Goal: Task Accomplishment & Management: Use online tool/utility

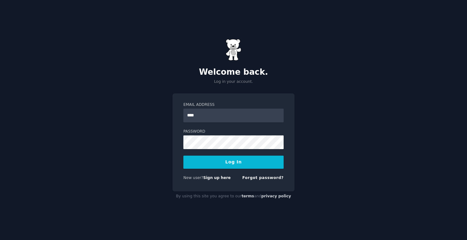
type input "**********"
click at [183, 156] on button "Log In" at bounding box center [233, 162] width 100 height 13
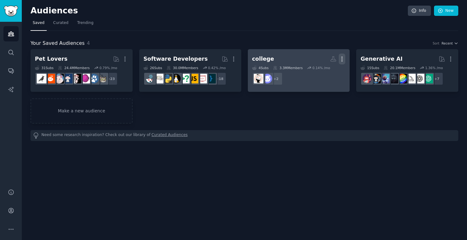
click at [342, 59] on icon "button" at bounding box center [342, 59] width 1 height 4
click at [327, 70] on p "Delete" at bounding box center [325, 72] width 14 height 7
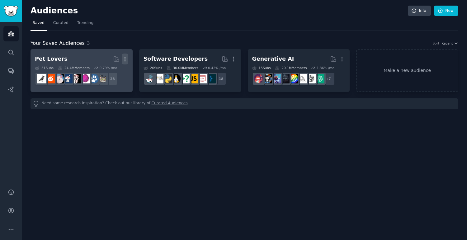
click at [124, 58] on icon "button" at bounding box center [125, 59] width 7 height 7
click at [115, 72] on div "Delete" at bounding box center [104, 72] width 30 height 13
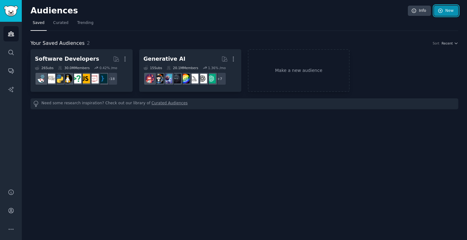
click at [450, 10] on link "New" at bounding box center [446, 11] width 24 height 11
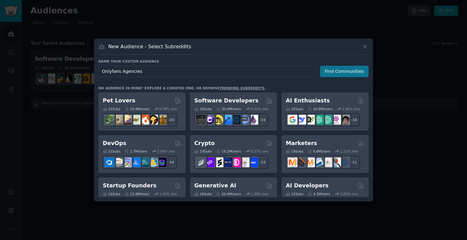
type input "Onlyfans Agencies"
click at [339, 68] on button "Find Communities" at bounding box center [344, 72] width 49 height 12
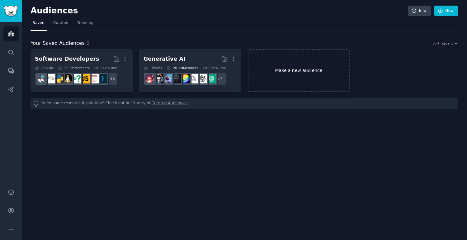
click at [316, 64] on link "Make a new audience" at bounding box center [299, 70] width 102 height 43
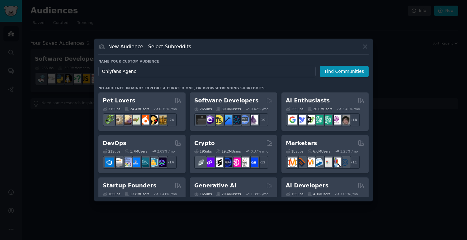
type input "Onlyfans Agency"
click button "Find Communities" at bounding box center [344, 72] width 49 height 12
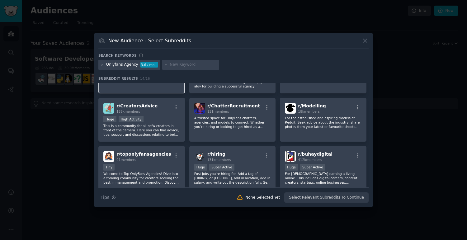
scroll to position [40, 0]
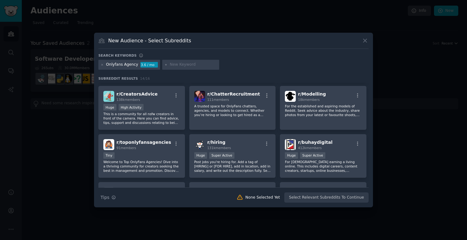
click at [170, 66] on input "text" at bounding box center [193, 65] width 47 height 6
type input "OF Agency"
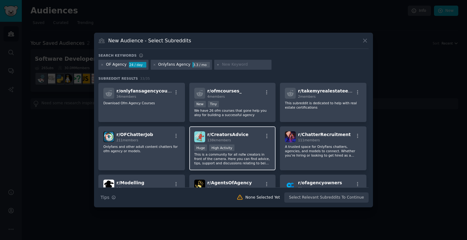
click at [251, 151] on div "Huge High Activity" at bounding box center [232, 148] width 77 height 8
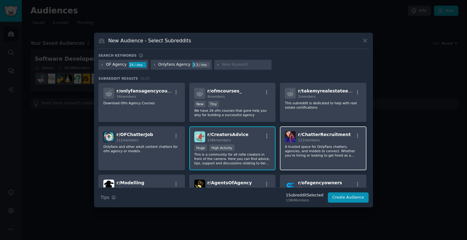
click at [307, 150] on p "A trusted space for OnlyFans chatters, agencies, and models to connect. Whether…" at bounding box center [323, 150] width 77 height 13
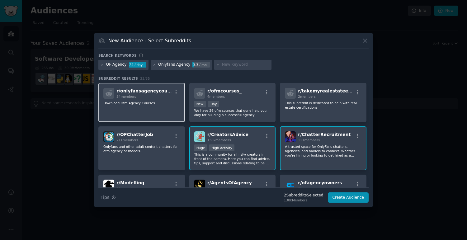
click at [153, 109] on div "r/ onlyfansagencycourses 34 members Download Ofm Agency Courses" at bounding box center [141, 103] width 87 height 40
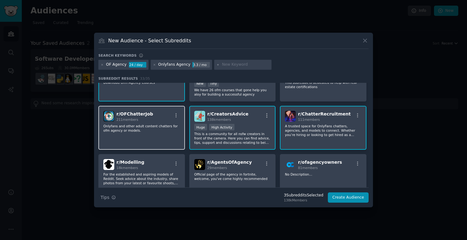
scroll to position [24, 0]
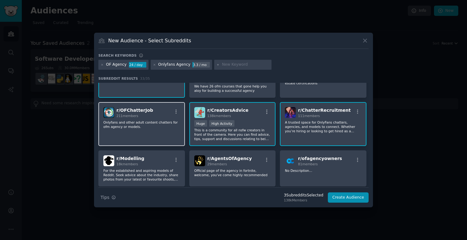
click at [168, 131] on div "r/ OFChatterJob 211 members Onlyfans and other adult content chatters for ofm a…" at bounding box center [141, 124] width 87 height 44
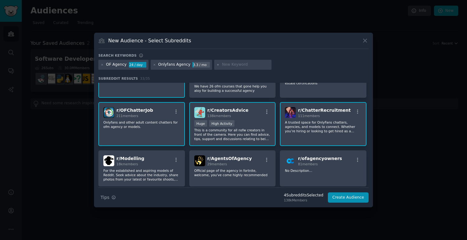
scroll to position [0, 0]
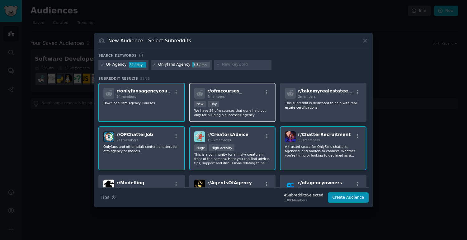
click at [238, 111] on p "We have 26 ofm courses that gone help you aloy for building a successful agency" at bounding box center [232, 112] width 77 height 9
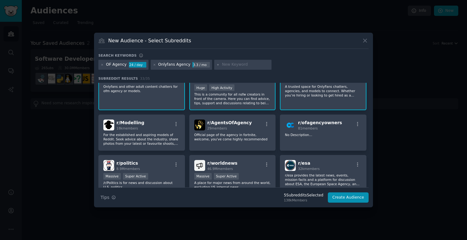
scroll to position [62, 0]
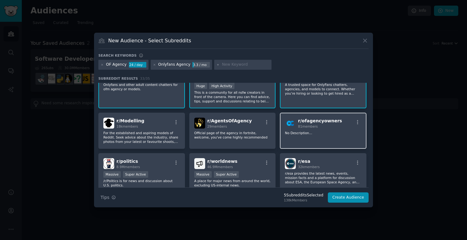
click at [321, 128] on div "81 members" at bounding box center [320, 126] width 44 height 4
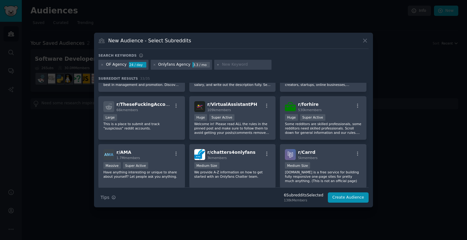
scroll to position [309, 0]
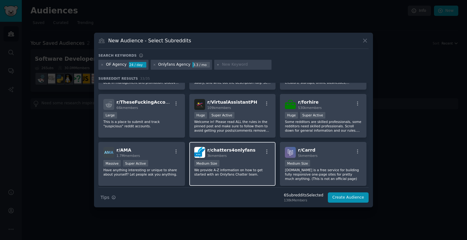
click at [232, 160] on div "Medium Size" at bounding box center [232, 164] width 77 height 8
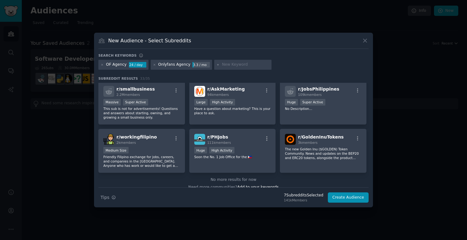
scroll to position [426, 0]
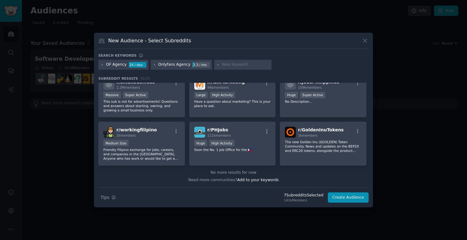
click at [231, 60] on div at bounding box center [242, 65] width 57 height 10
click at [231, 64] on input "text" at bounding box center [245, 65] width 47 height 6
type input "onlyfans"
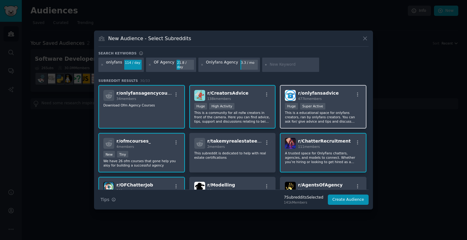
click at [313, 92] on span "r/ onlyfansadvice" at bounding box center [318, 93] width 41 height 5
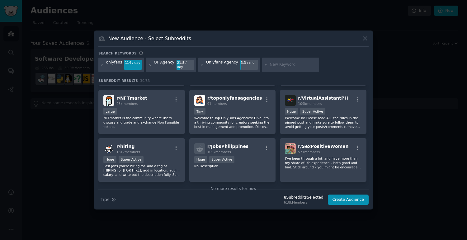
scroll to position [353, 0]
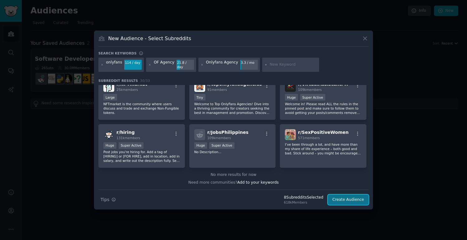
click at [344, 196] on button "Create Audience" at bounding box center [348, 200] width 41 height 11
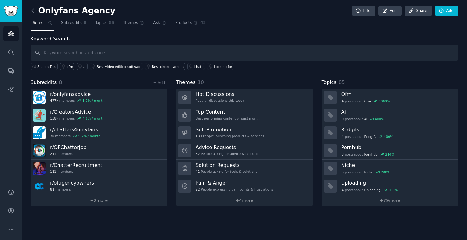
click at [191, 50] on input "text" at bounding box center [245, 53] width 428 height 16
type input "agency"
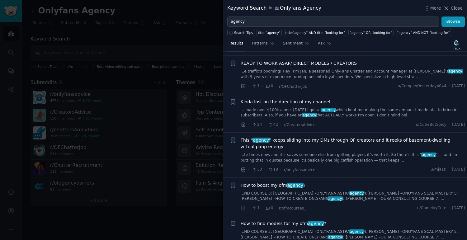
scroll to position [799, 0]
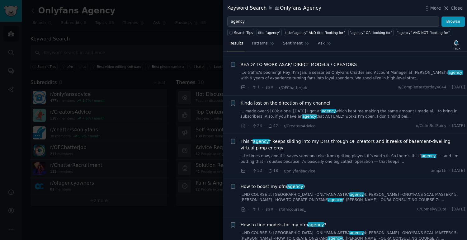
click at [206, 31] on div at bounding box center [233, 120] width 467 height 240
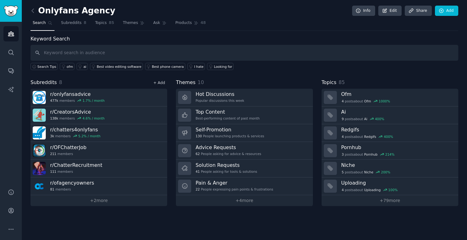
click at [157, 82] on link "+ Add" at bounding box center [159, 83] width 12 height 4
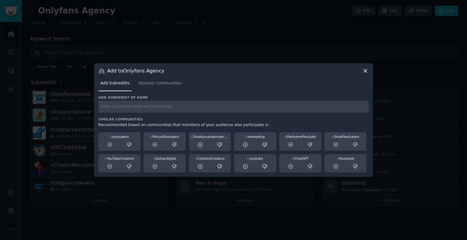
click at [152, 113] on div "Add subreddit by name Similar Communities Recommended based on communities that…" at bounding box center [233, 134] width 270 height 78
click at [153, 104] on input "text" at bounding box center [233, 107] width 270 height 12
type input "ofm"
